Goal: Transaction & Acquisition: Book appointment/travel/reservation

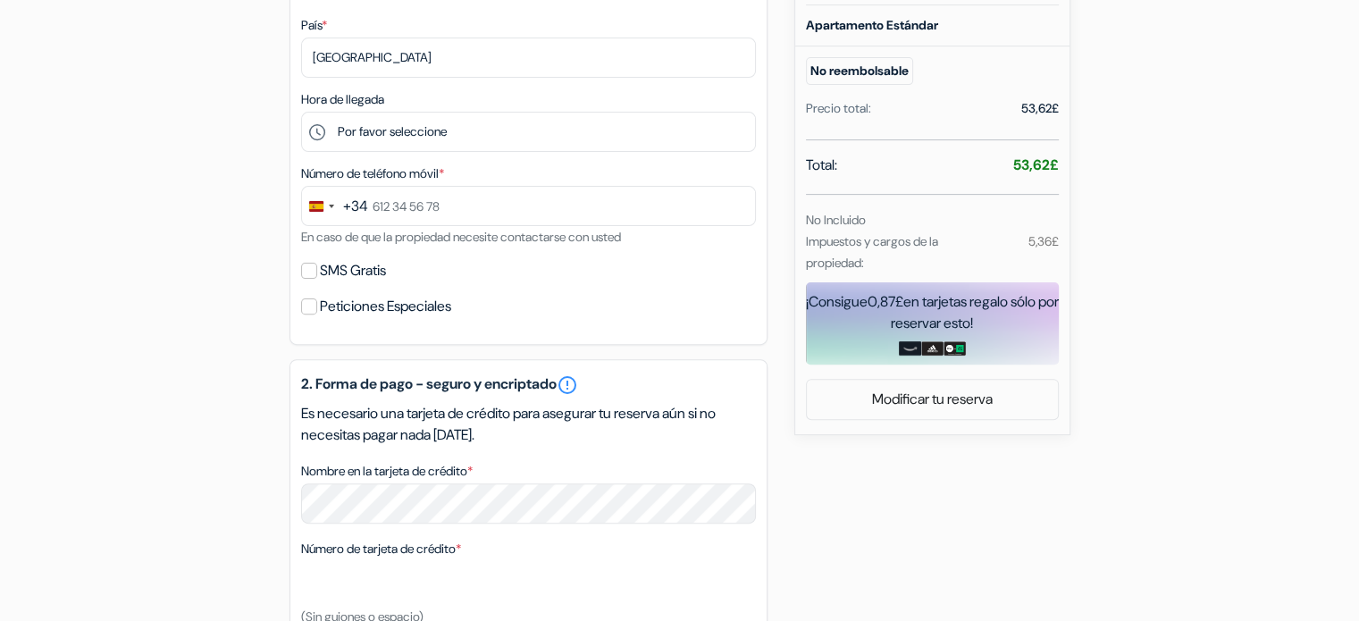
scroll to position [540, 0]
click at [306, 308] on input "Peticiones Especiales" at bounding box center [309, 306] width 16 height 16
checkbox input "true"
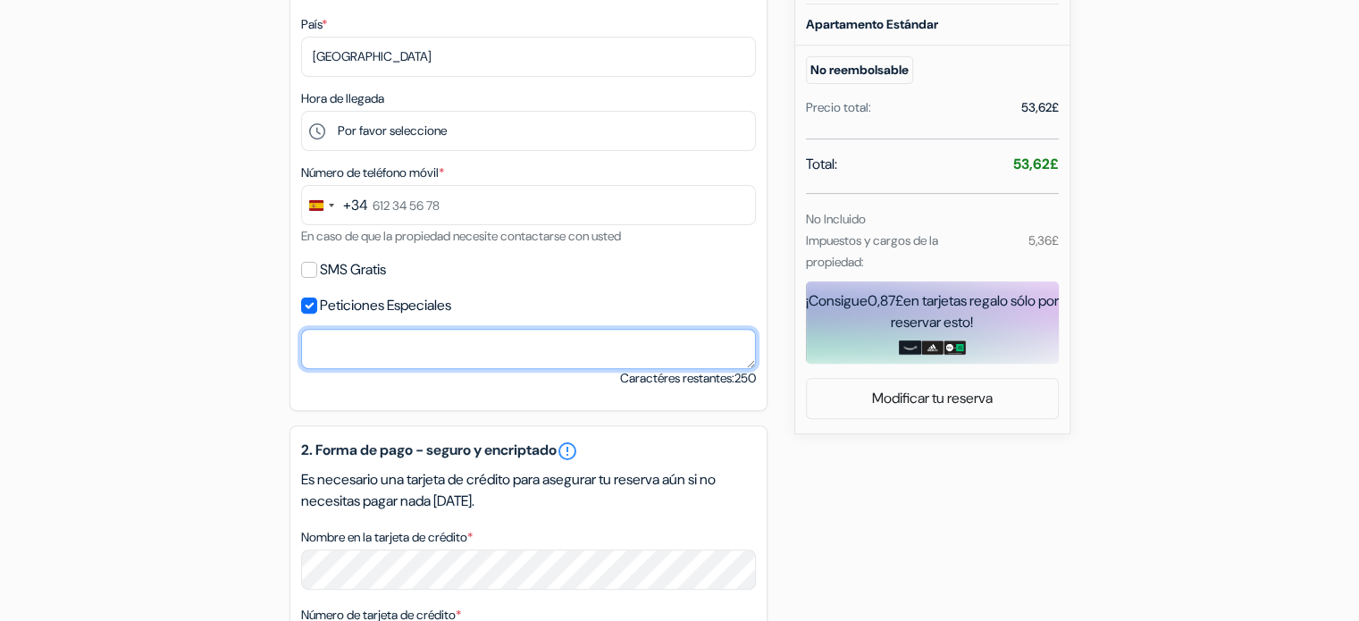
click at [360, 353] on textarea "Nombre en la tarjeta de crédito *" at bounding box center [528, 349] width 455 height 40
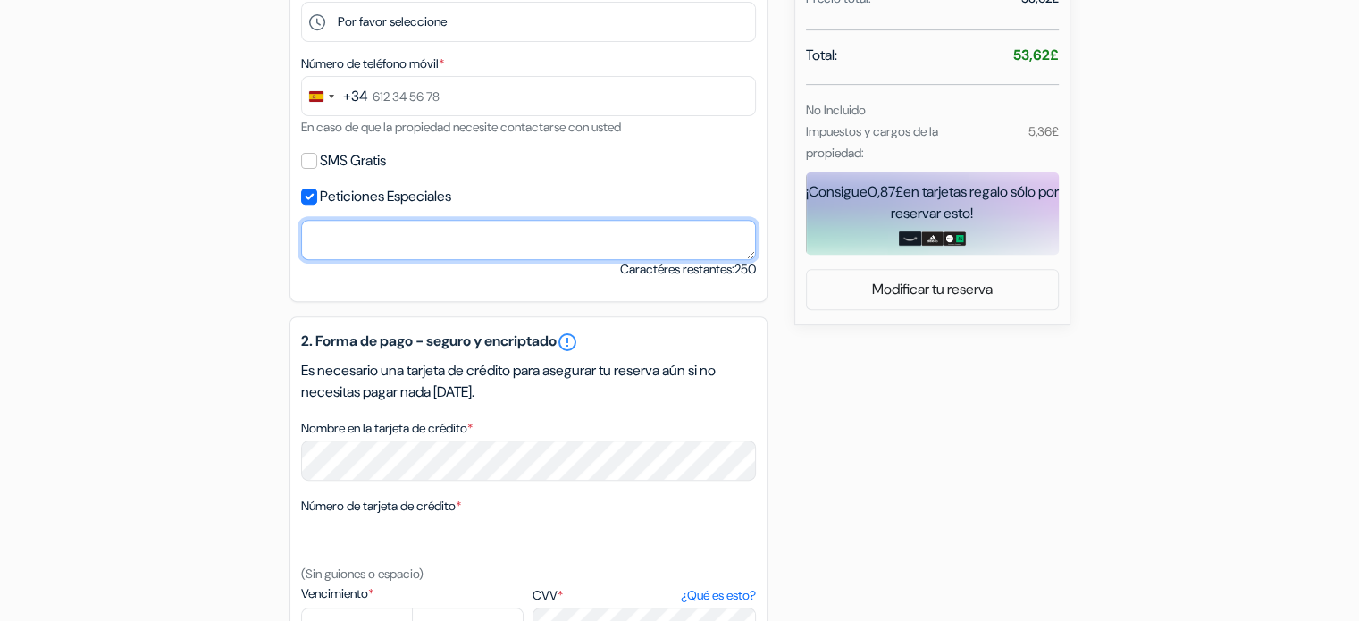
scroll to position [1011, 0]
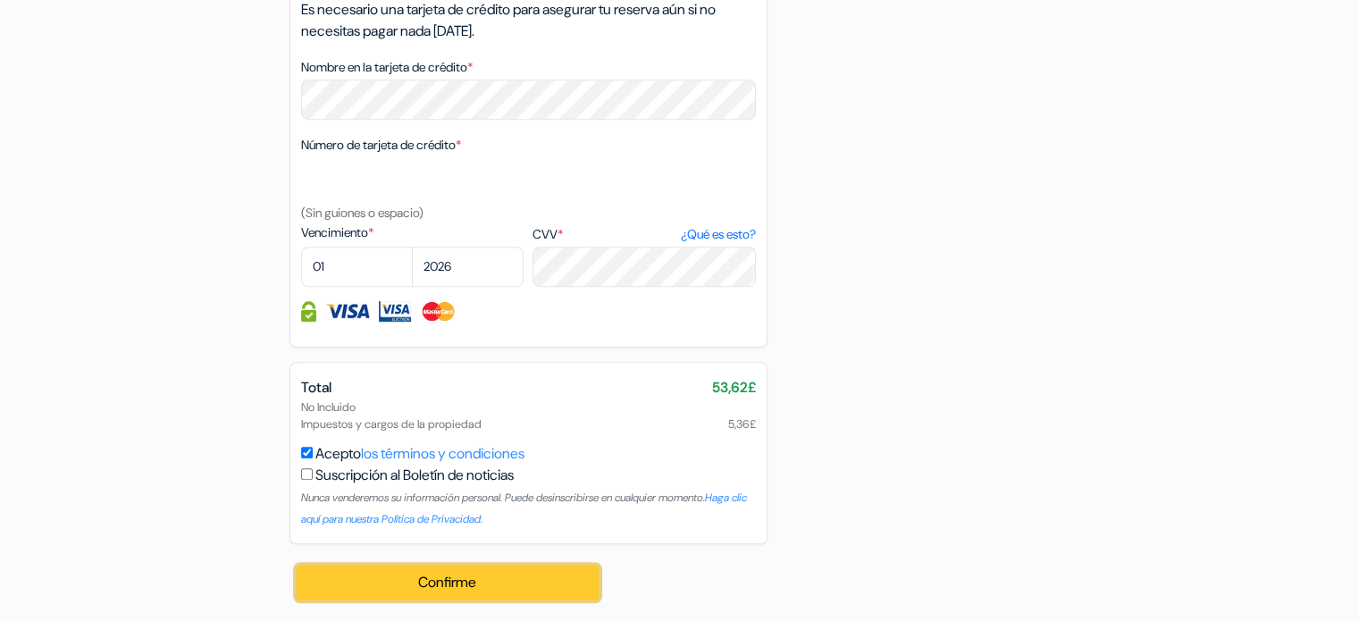
click at [472, 582] on button "Confirme Loading..." at bounding box center [448, 583] width 303 height 34
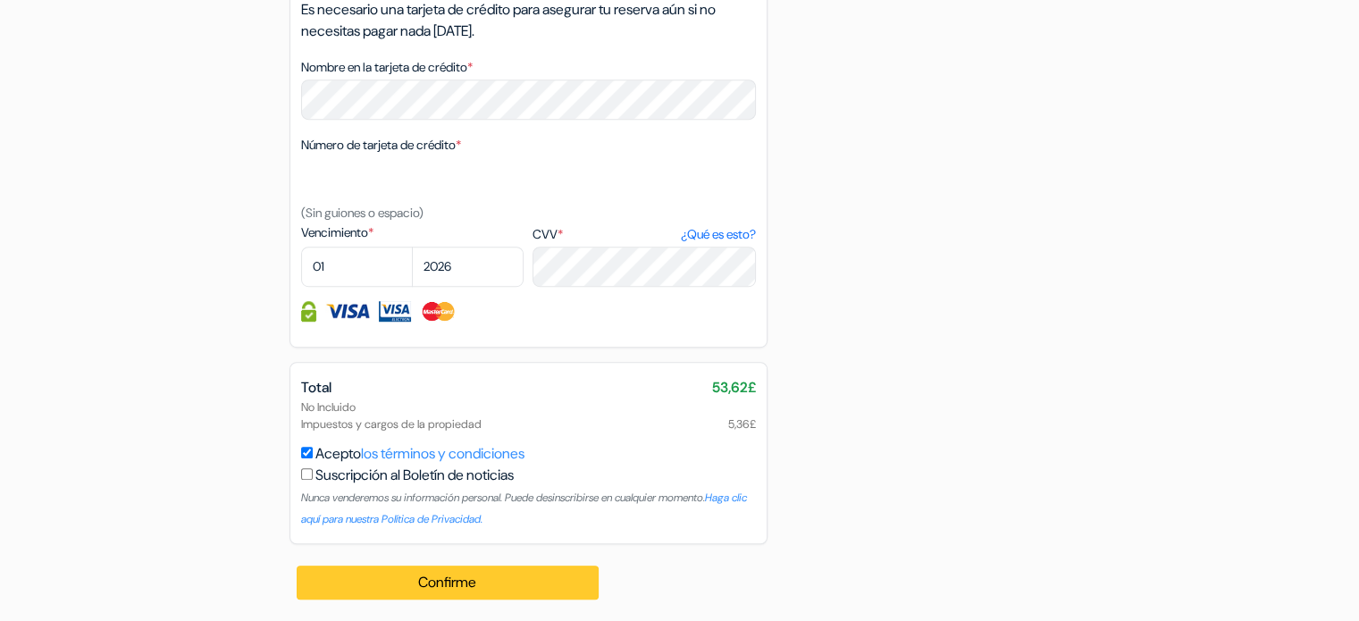
scroll to position [42, 0]
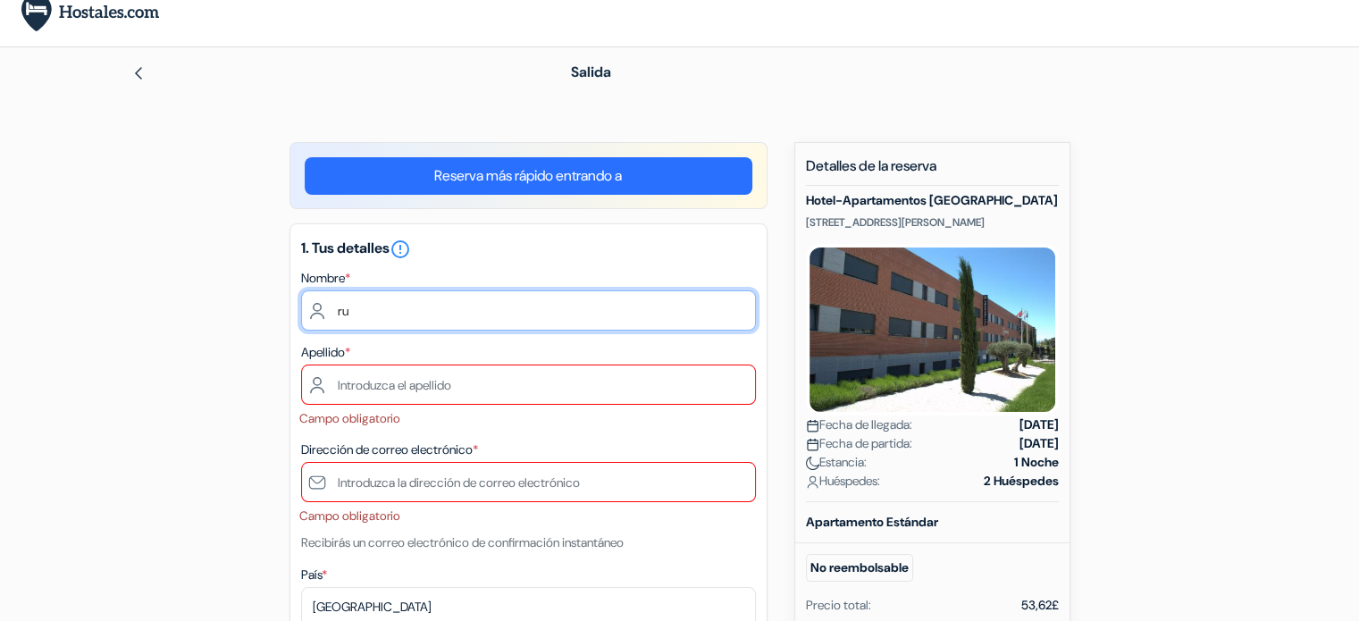
type input "r"
type input "RUBEN"
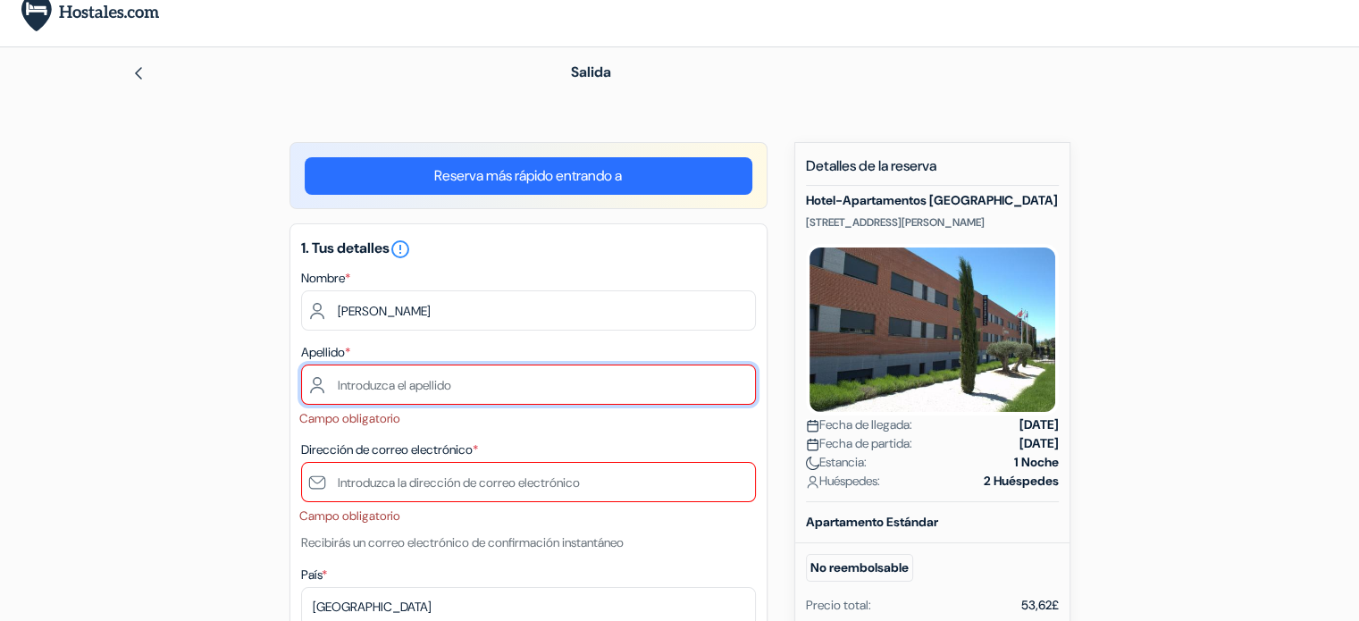
type input "TORRES"
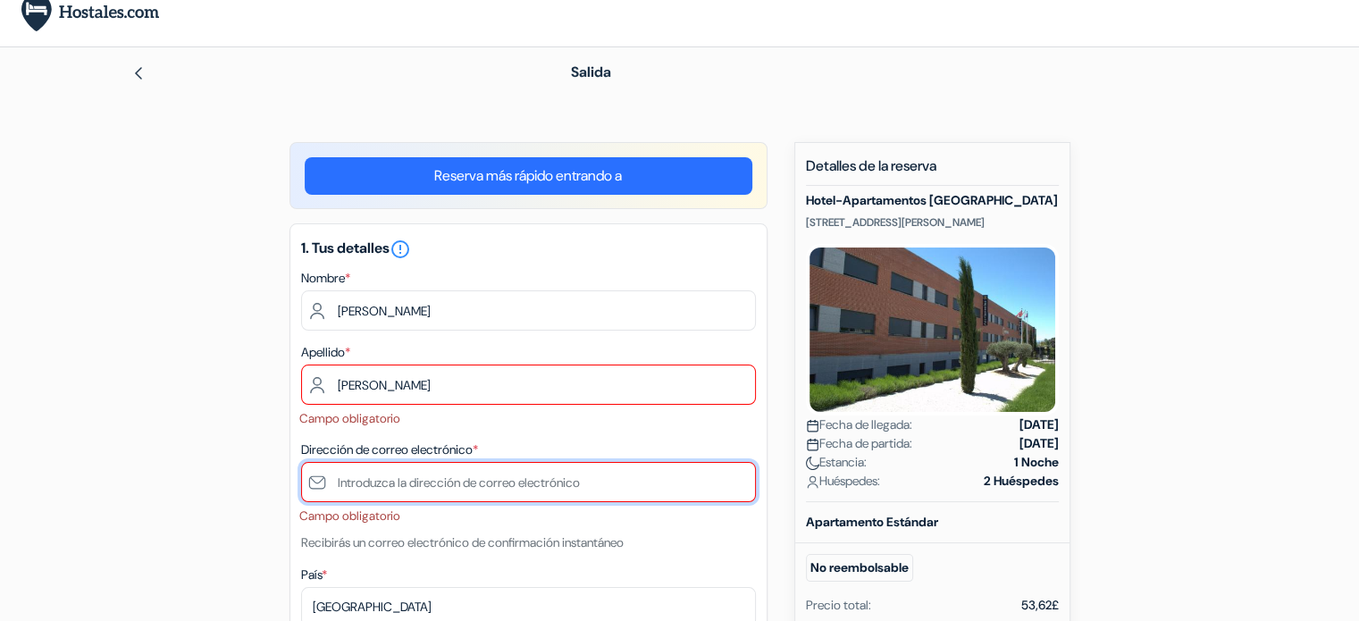
type input "[PERSON_NAME][EMAIL_ADDRESS][DOMAIN_NAME]"
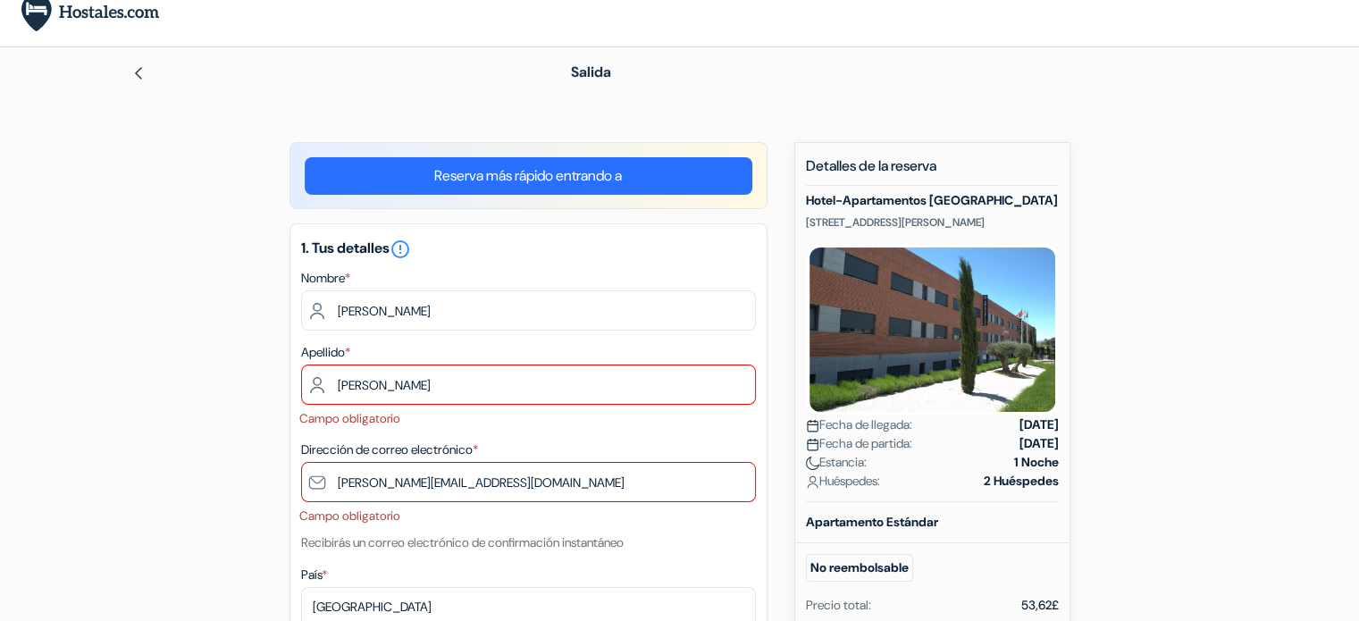
type input "675 99 46 46"
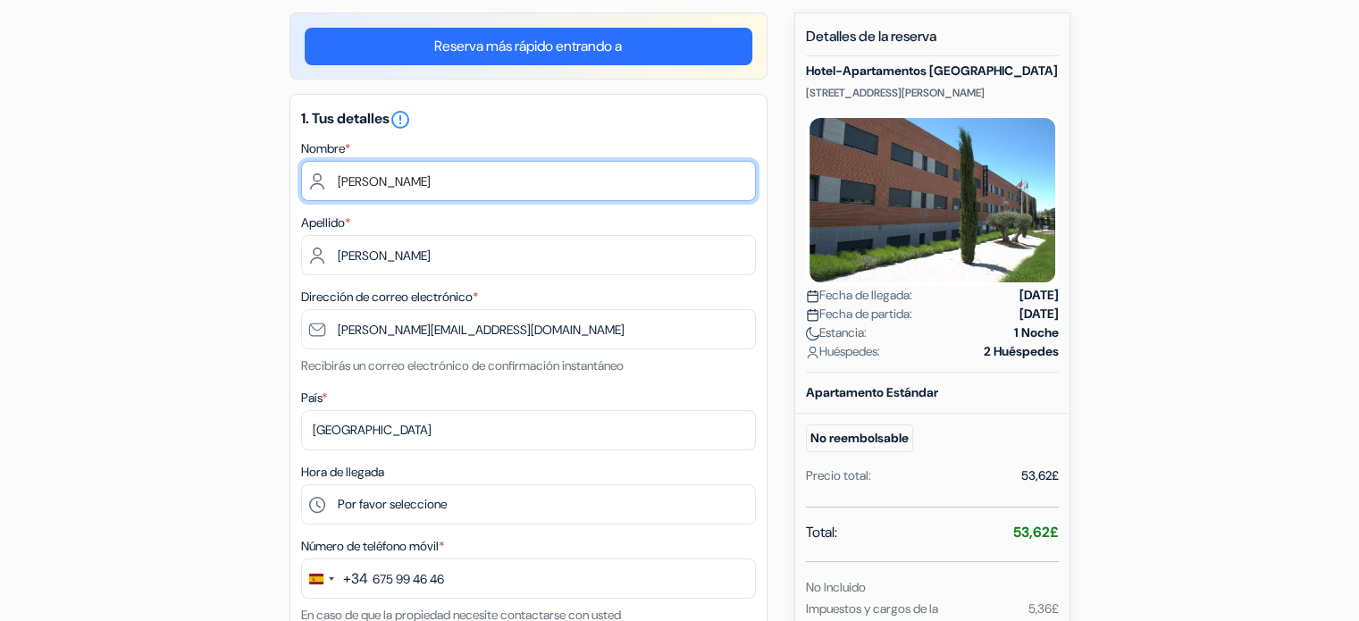
scroll to position [181, 0]
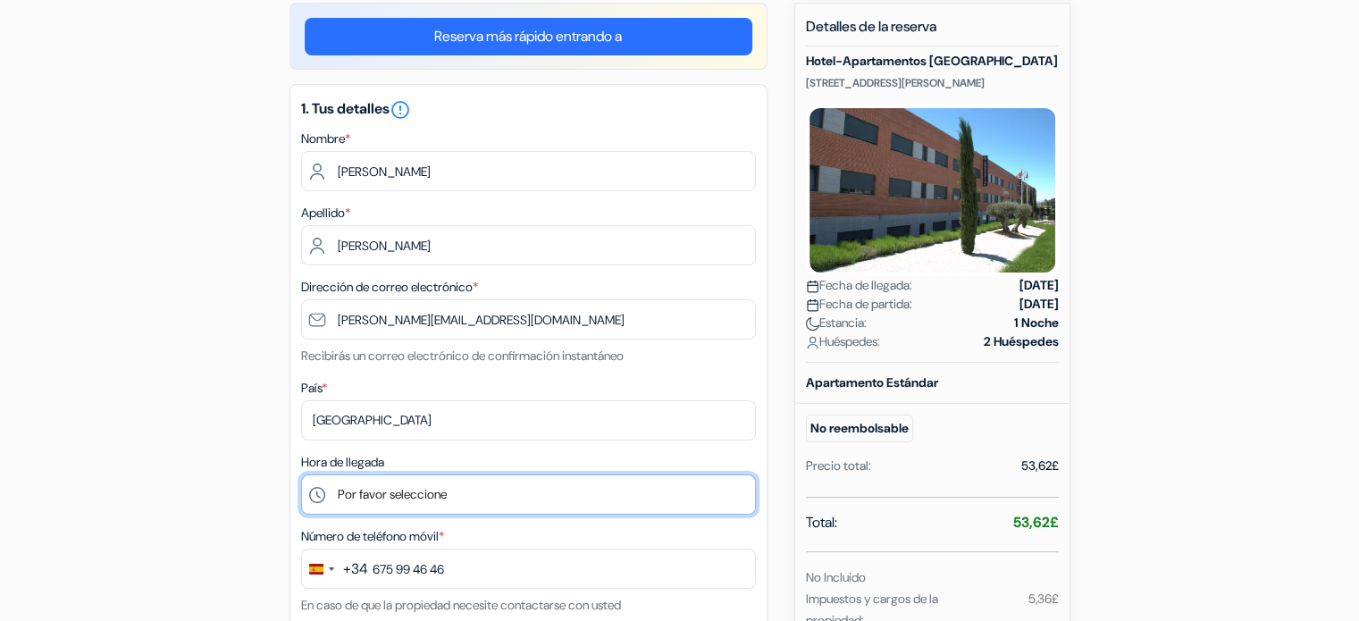
click at [524, 499] on select "Por favor seleccione 14:00 15:00 16:00 17:00 18:00 19:00 20:00" at bounding box center [528, 494] width 455 height 40
select select "14"
click at [301, 475] on select "Por favor seleccione 14:00 15:00 16:00 17:00 18:00 19:00 20:00" at bounding box center [528, 494] width 455 height 40
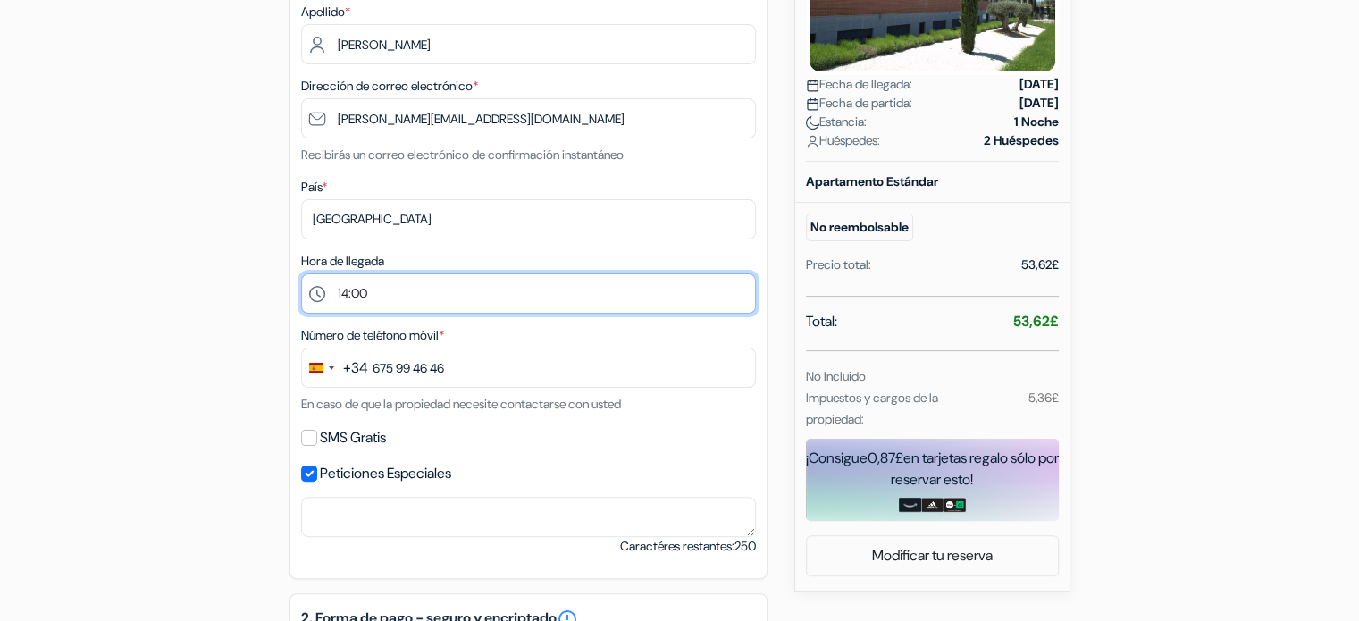
scroll to position [388, 0]
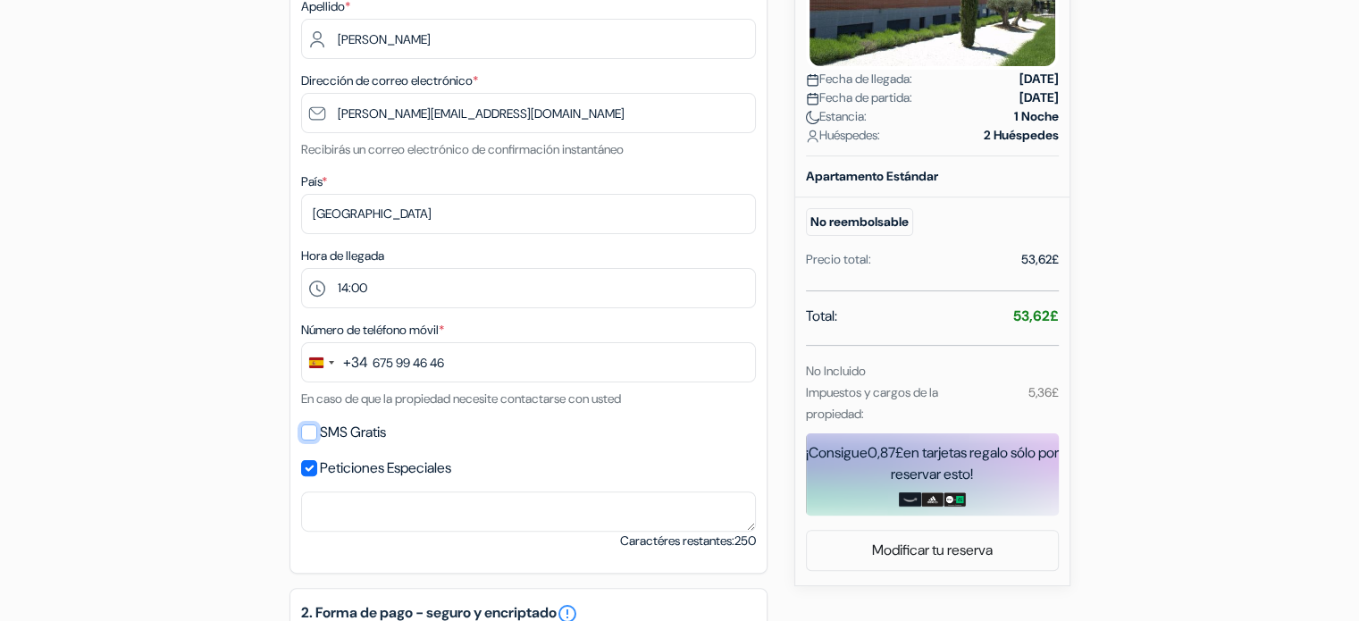
click at [311, 432] on input "SMS Gratis" at bounding box center [309, 432] width 16 height 16
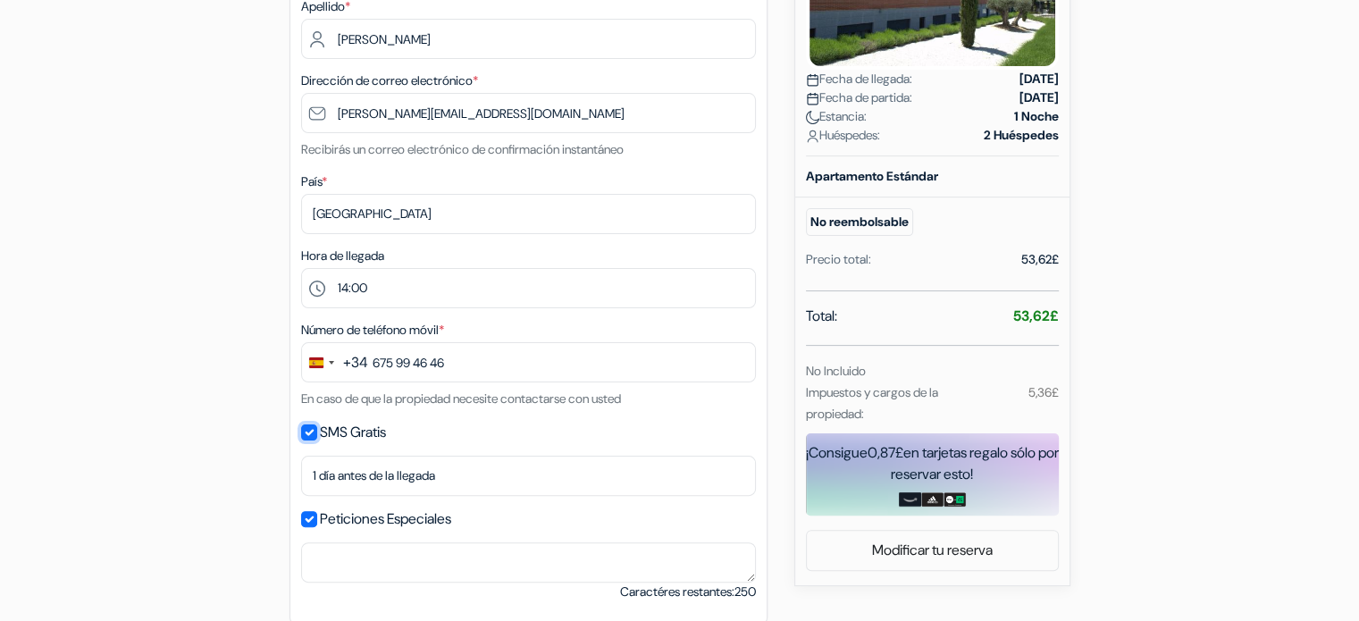
click at [311, 434] on input "SMS Gratis" at bounding box center [309, 432] width 16 height 16
checkbox input "false"
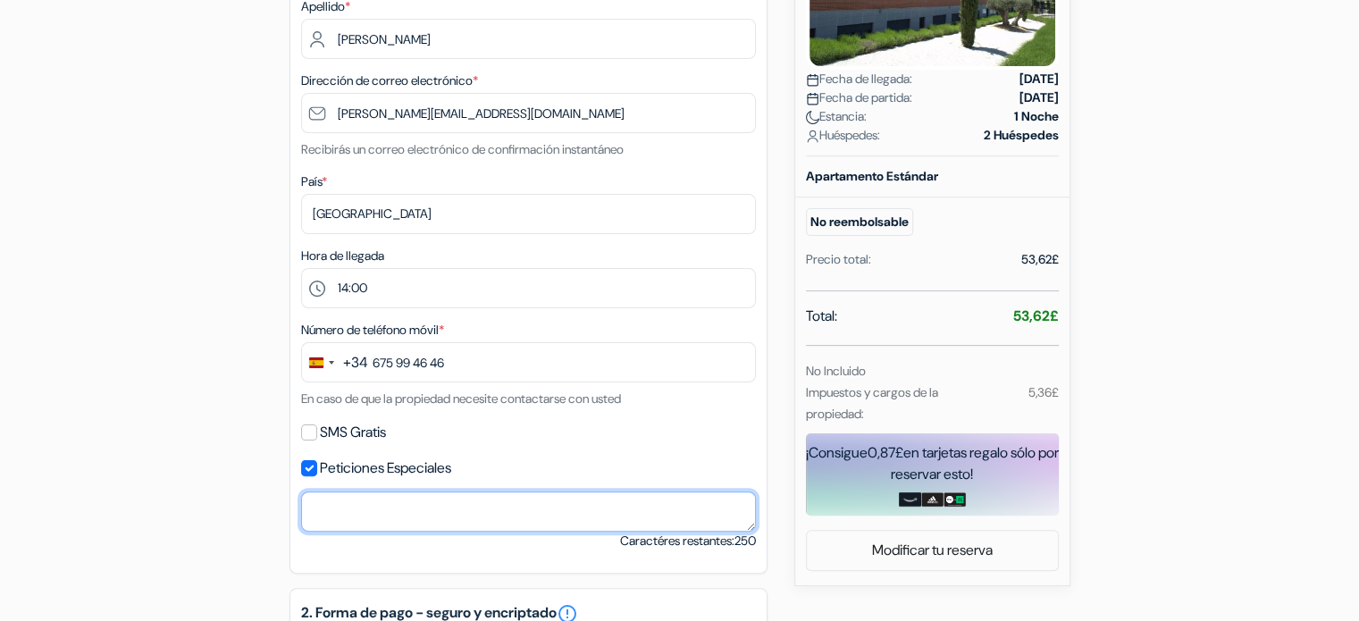
click at [528, 508] on textarea "Nombre en la tarjeta de crédito *" at bounding box center [528, 511] width 455 height 40
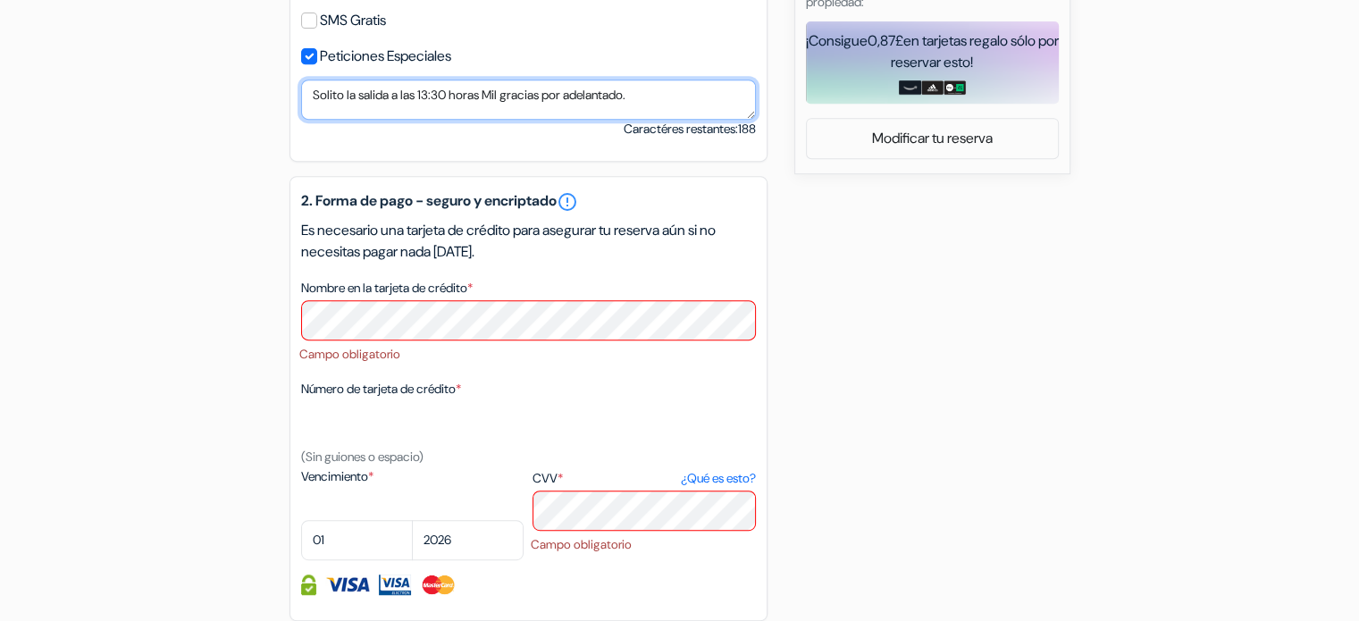
scroll to position [860, 0]
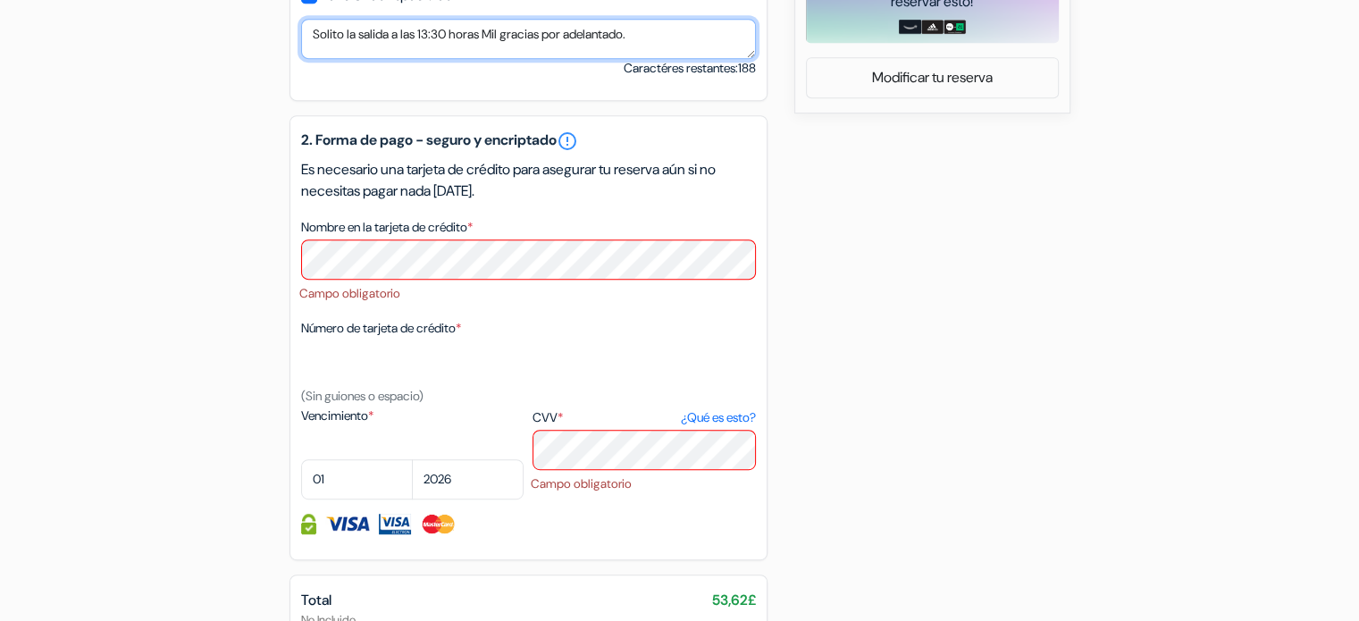
click at [665, 28] on textarea "Solito la salida a las 13:30 horas Mil gracias por adelantado." at bounding box center [528, 39] width 455 height 40
type textarea "Solito la salida a las 13:30 horas Mil gracias por adelantado. Y parking para e…"
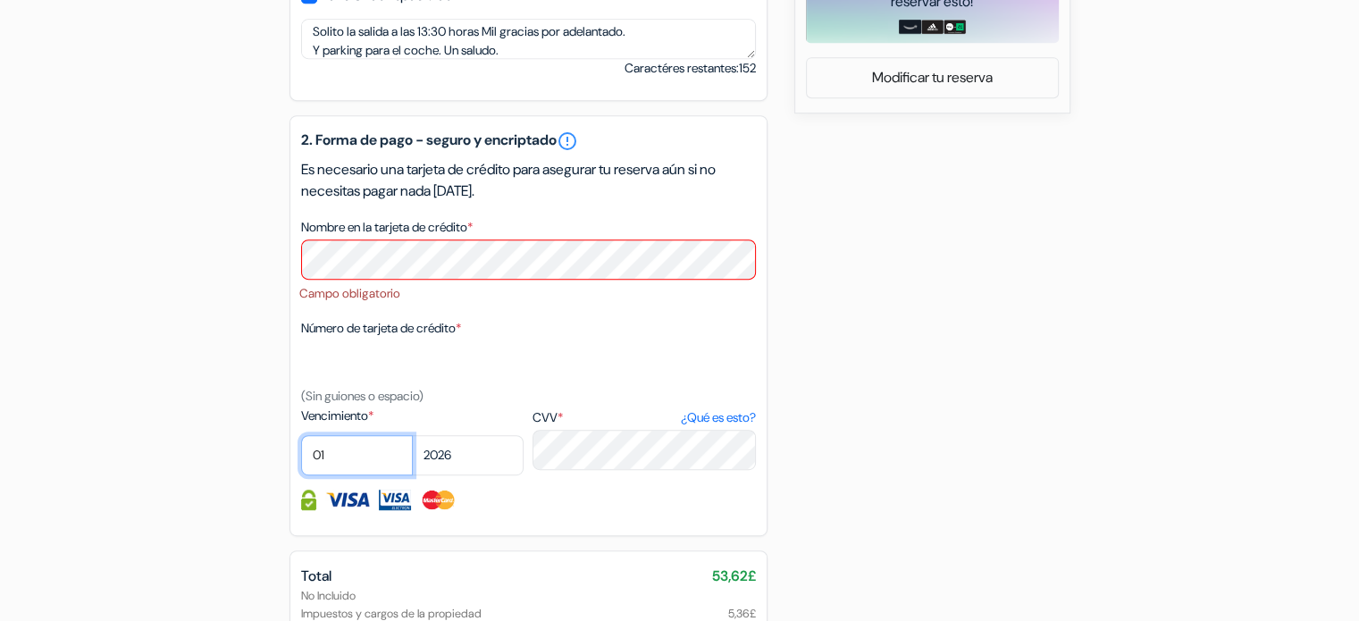
click at [358, 461] on select "01 02 03 04 05 06 07 08 09 10 11 12" at bounding box center [357, 455] width 112 height 40
select select "10"
click at [301, 438] on select "01 02 03 04 05 06 07 08 09 10 11 12" at bounding box center [357, 455] width 112 height 40
click at [457, 457] on select "2025 2026 2027 2028 2029 2030 2031 2032 2033 2034 2035 2036 2037 2038 2039 2040…" at bounding box center [468, 455] width 112 height 40
select select "2028"
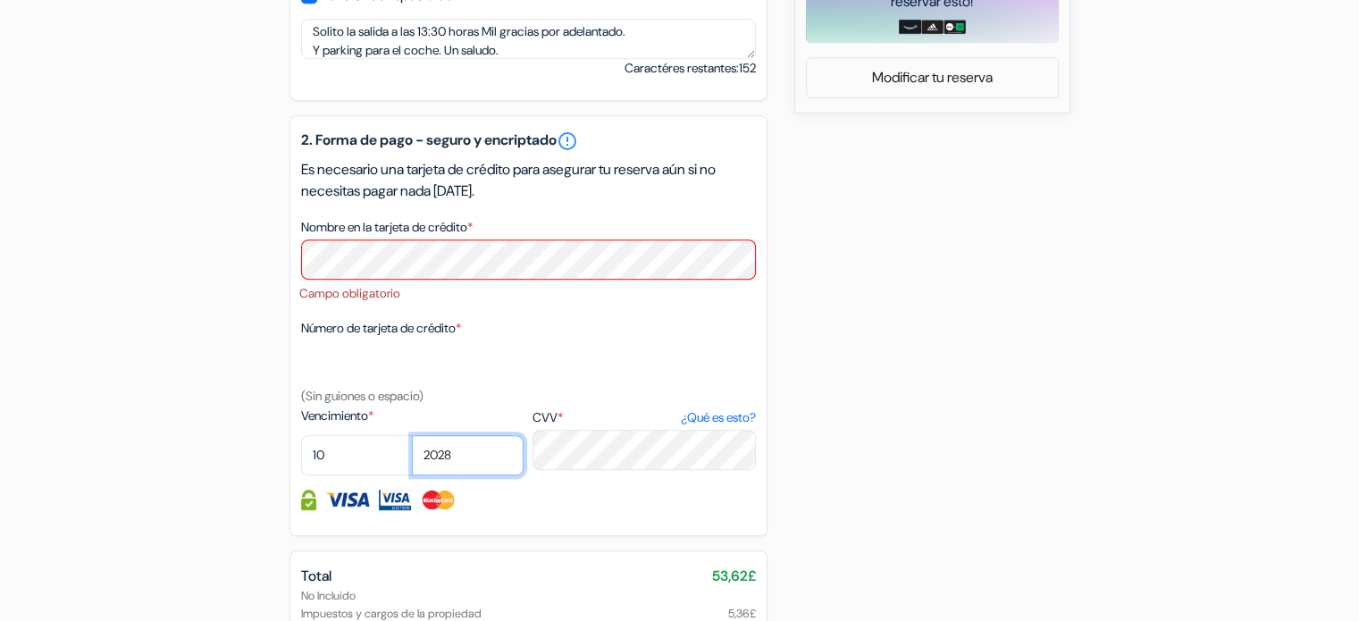
click at [412, 438] on select "2025 2026 2027 2028 2029 2030 2031 2032 2033 2034 2035 2036 2037 2038 2039 2040…" at bounding box center [468, 455] width 112 height 40
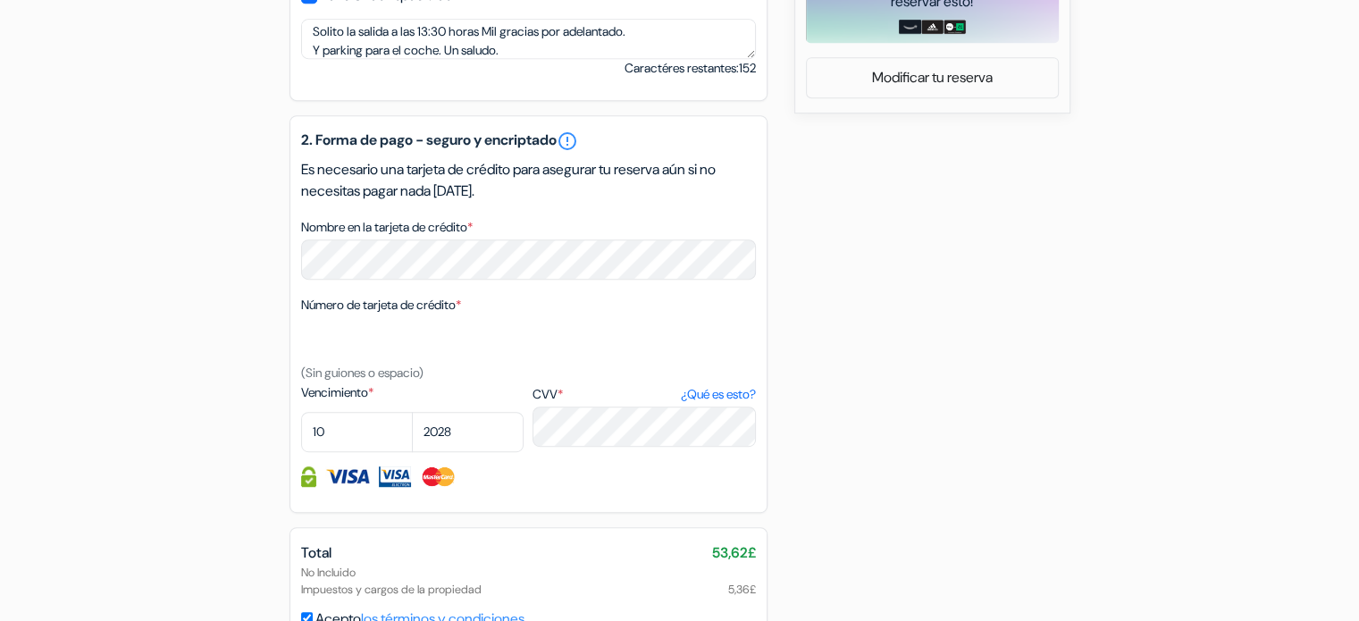
click at [878, 325] on div "add_box Hotel-Apartamentos Tartesos Pollensa, 5, Las Rozas de Madrid, España De…" at bounding box center [679, 55] width 1179 height 1463
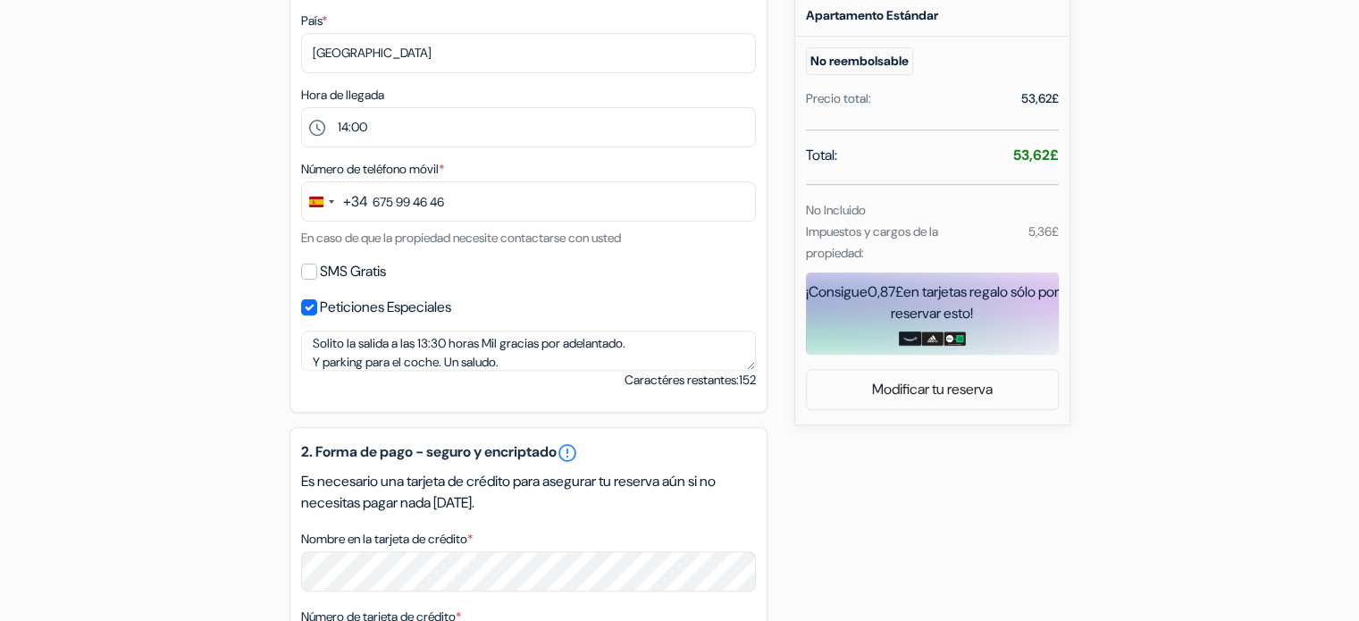
scroll to position [0, 0]
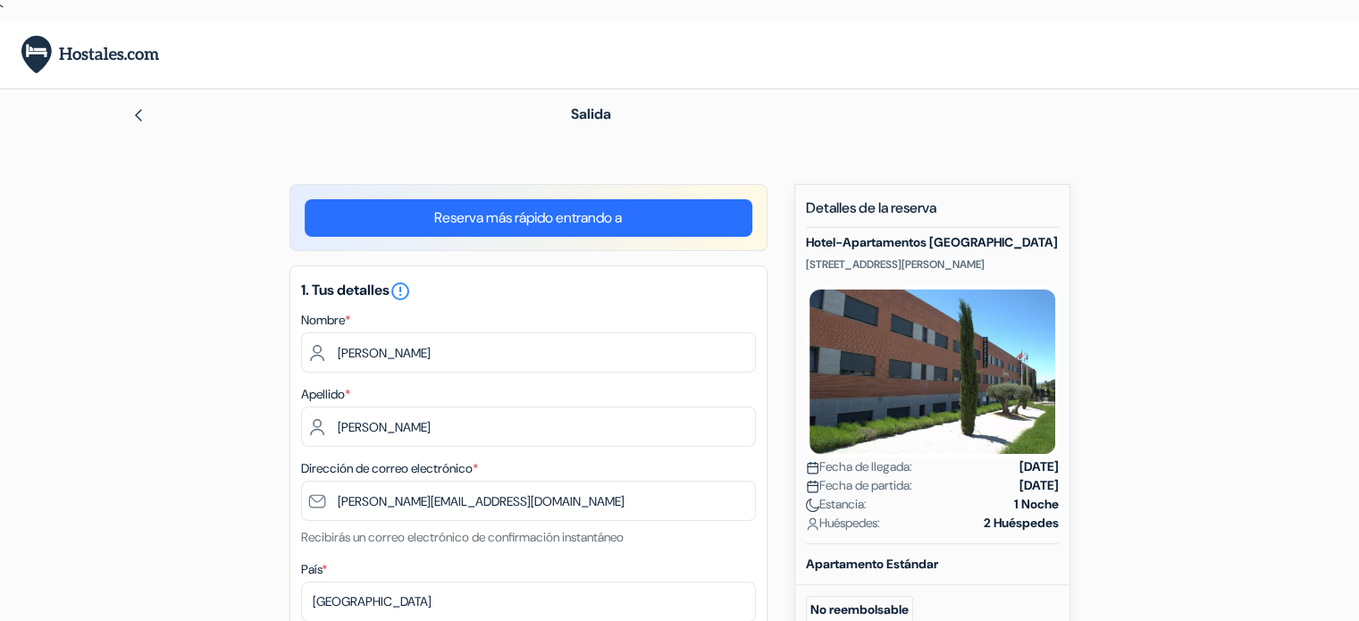
click at [816, 70] on div "× Estás conectado" at bounding box center [679, 54] width 1359 height 67
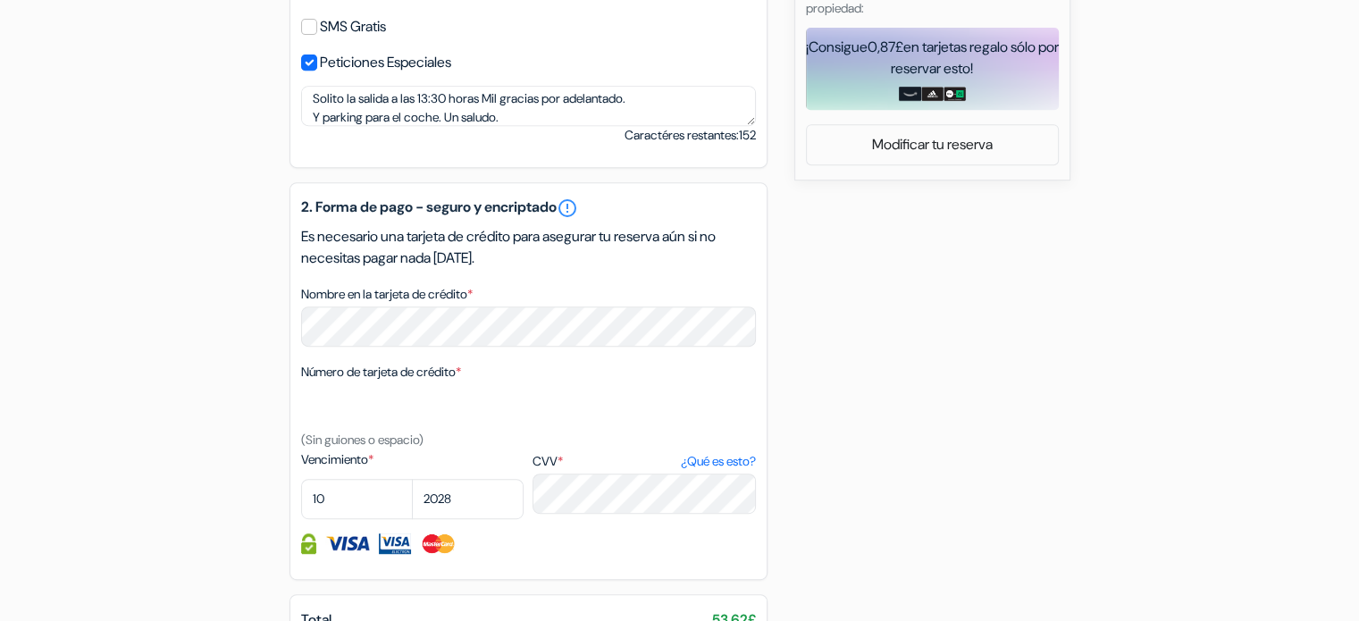
scroll to position [1028, 0]
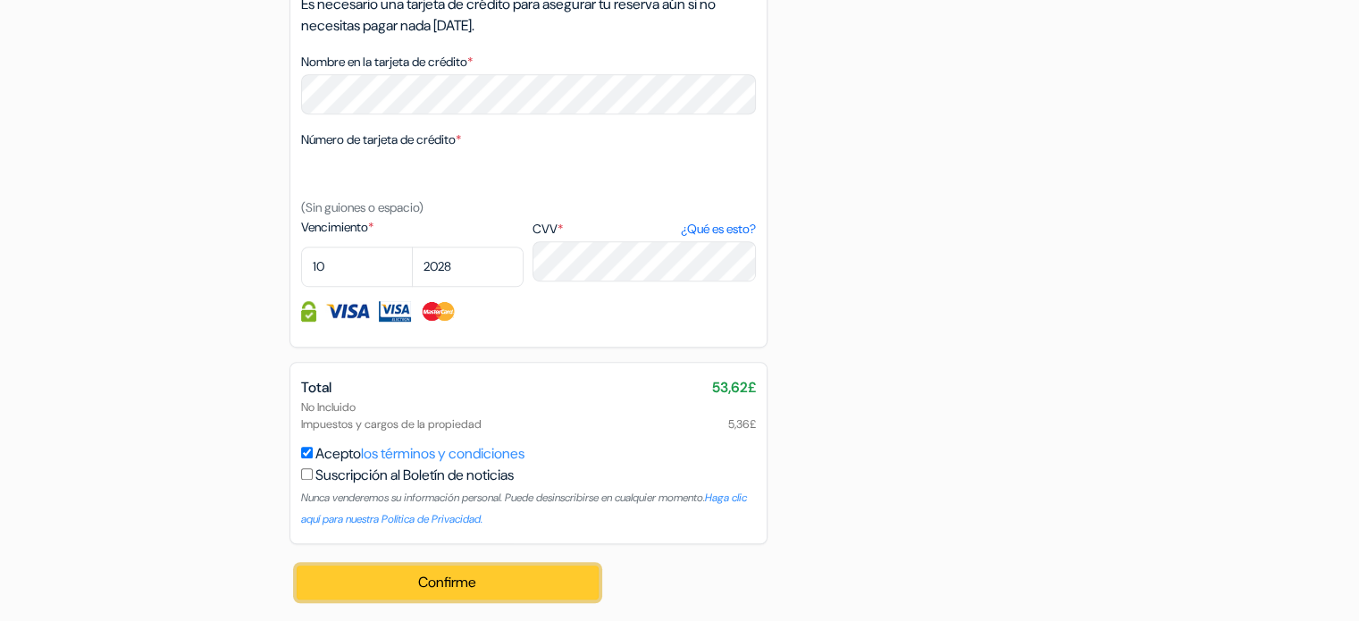
click at [453, 579] on button "Confirme Loading..." at bounding box center [448, 583] width 303 height 34
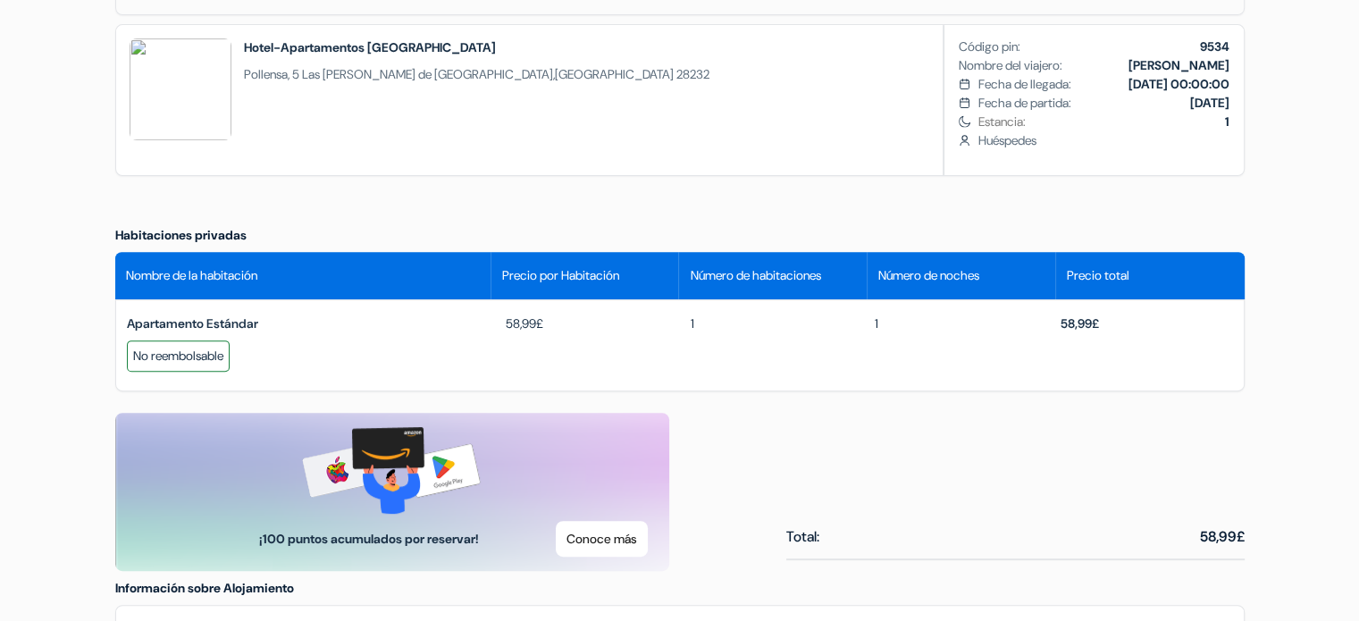
scroll to position [646, 0]
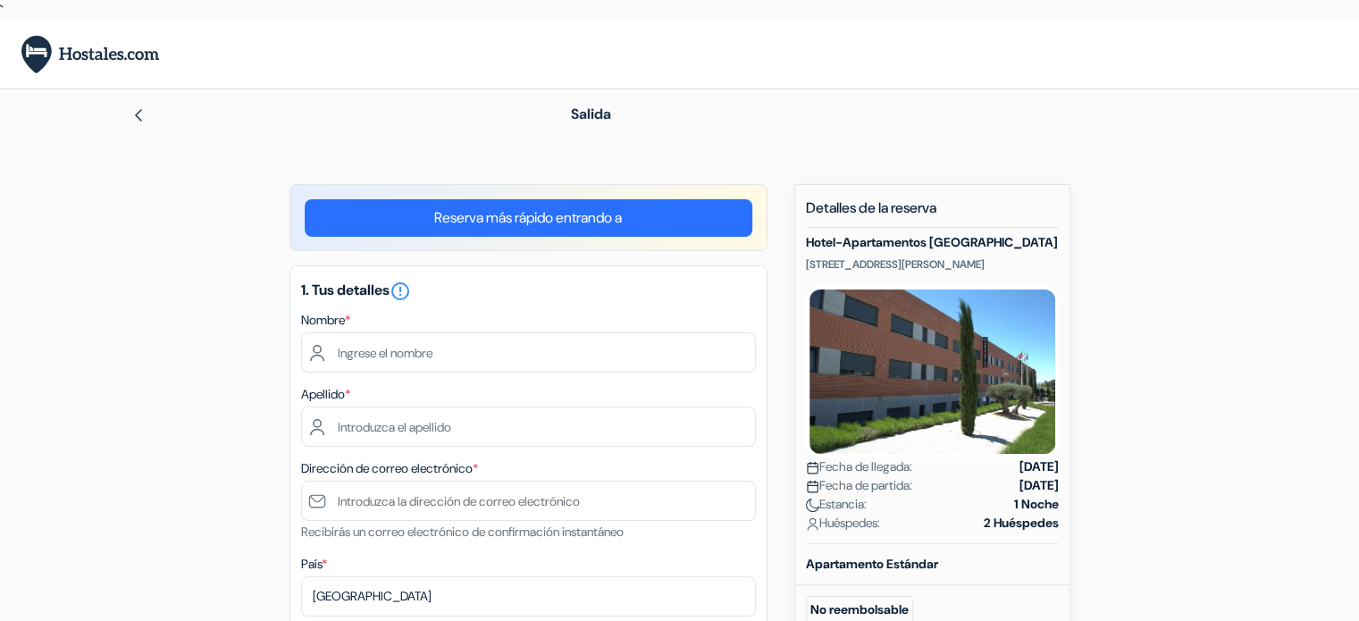
click at [129, 116] on div "Salida" at bounding box center [679, 114] width 1179 height 50
click at [131, 113] on img at bounding box center [138, 115] width 14 height 14
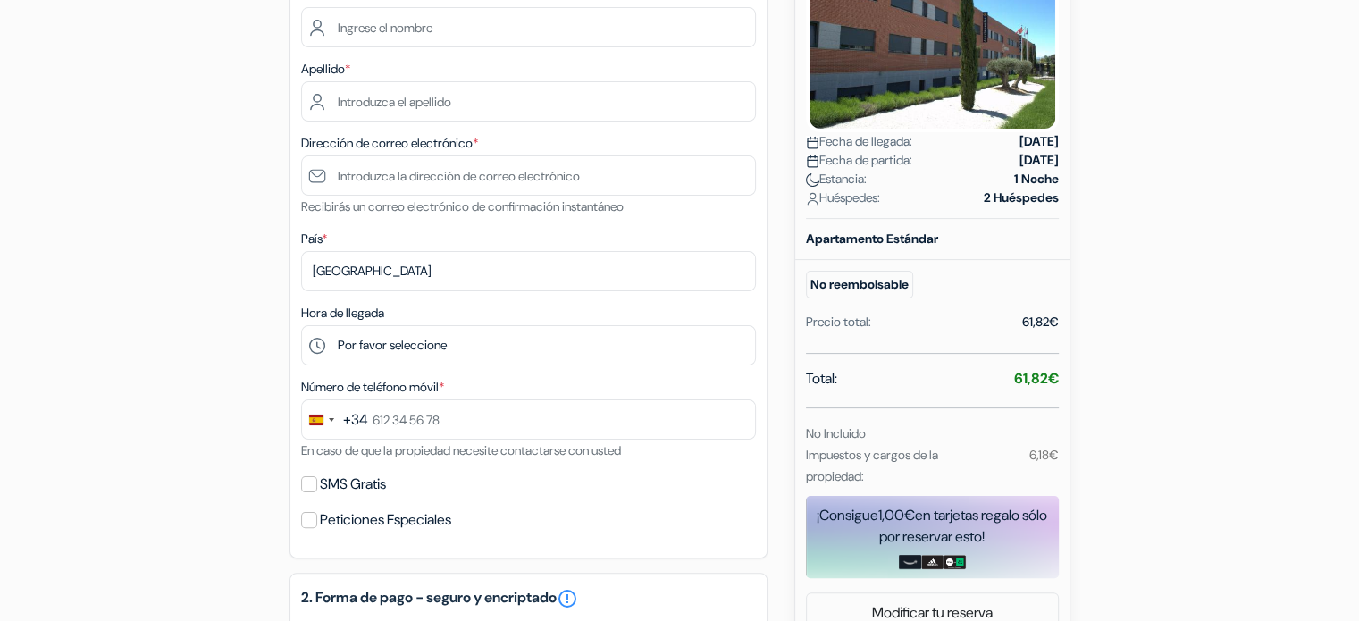
scroll to position [340, 0]
